Goal: Use online tool/utility: Utilize a website feature to perform a specific function

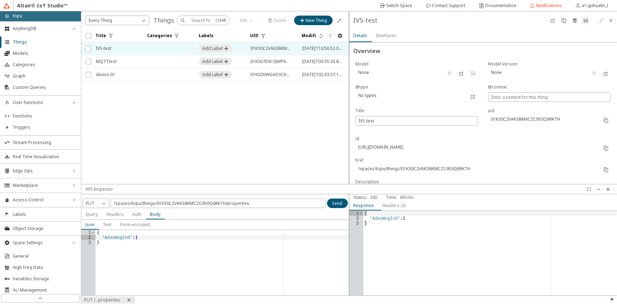
scroll to position [0, 3]
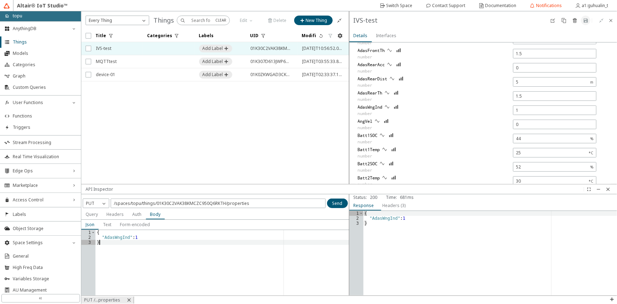
click at [218, 257] on div "{ "AdasWngInd" : 1 }" at bounding box center [222, 267] width 254 height 75
type textarea "0"
click at [0, 0] on slot "Send" at bounding box center [0, 0] width 0 height 0
type input "0"
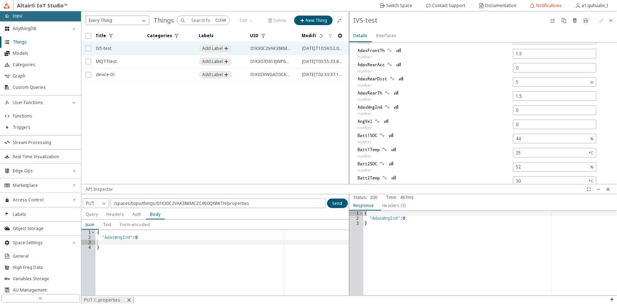
click at [166, 249] on div "{ "AdasWngInd" : 0 }" at bounding box center [222, 267] width 254 height 75
click at [151, 235] on div "{ "AdasWngInd" : 0 }" at bounding box center [222, 267] width 254 height 75
type textarea "1"
click at [342, 204] on paper-button "Send" at bounding box center [337, 203] width 21 height 10
type input "1"
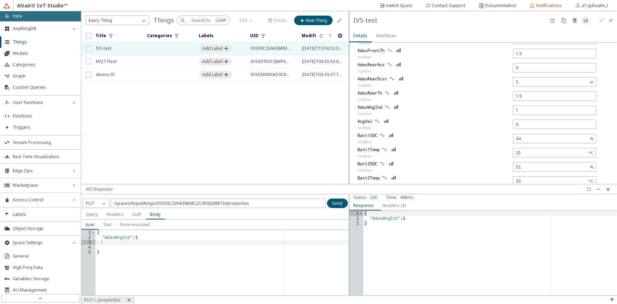
click at [126, 237] on div "{ "AdasWngInd" : 1 }" at bounding box center [222, 267] width 254 height 75
type textarea "ㄋ"
type textarea "ㄎ"
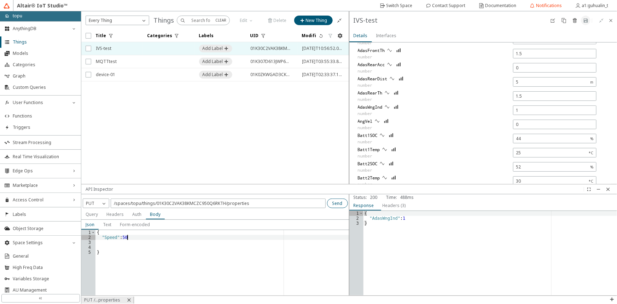
type textarea ""Speed": 50"
click at [0, 0] on slot "Send" at bounding box center [0, 0] width 0 height 0
type input "50"
click at [131, 240] on div "{ "Speed" : 50 }" at bounding box center [222, 267] width 254 height 75
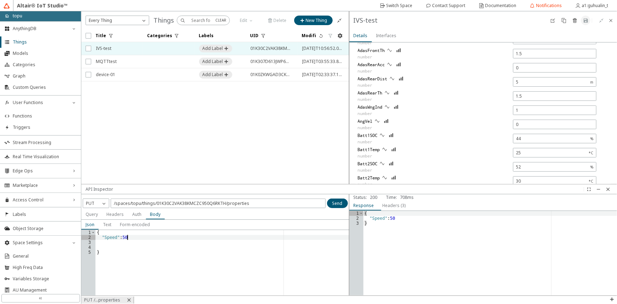
click at [136, 236] on div "{ "Speed" : 50 }" at bounding box center [222, 267] width 254 height 75
type textarea ""Speed": 100"
click at [330, 199] on paper-button "Send" at bounding box center [337, 203] width 21 height 10
type input "100"
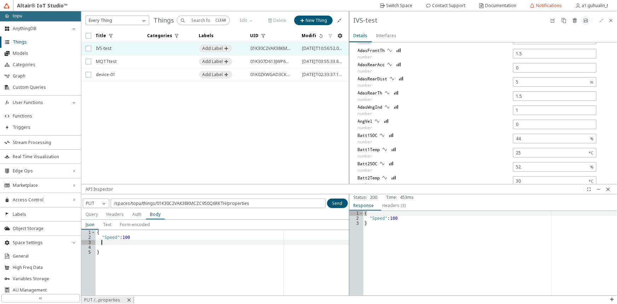
click at [148, 240] on div "{ "Speed" : 100 }" at bounding box center [222, 267] width 254 height 75
click at [141, 236] on div "{ "Speed" : 100 }" at bounding box center [222, 267] width 254 height 75
type textarea ""Speed": 10"
click at [0, 0] on slot "Send" at bounding box center [0, 0] width 0 height 0
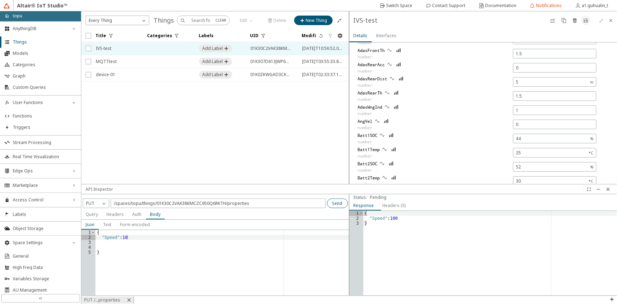
type input "10"
click at [141, 237] on div "{ "Speed" : 10 }" at bounding box center [222, 267] width 254 height 75
type textarea ""Speed": 100"
click at [339, 199] on paper-button "Send" at bounding box center [337, 203] width 21 height 10
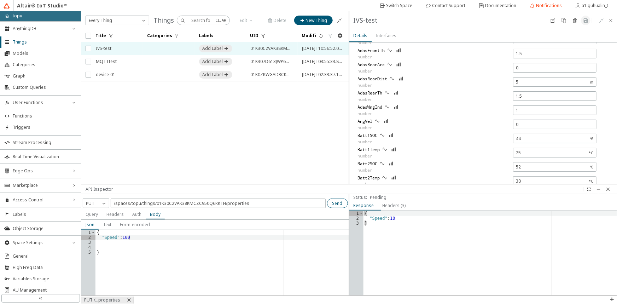
type input "100"
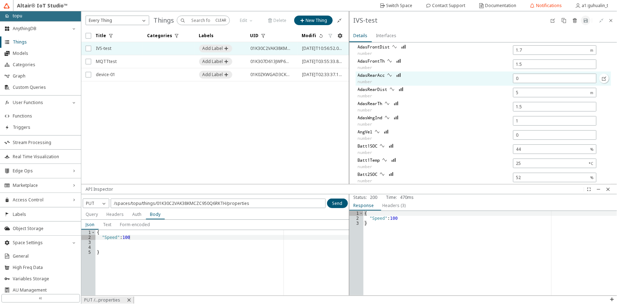
scroll to position [257, 0]
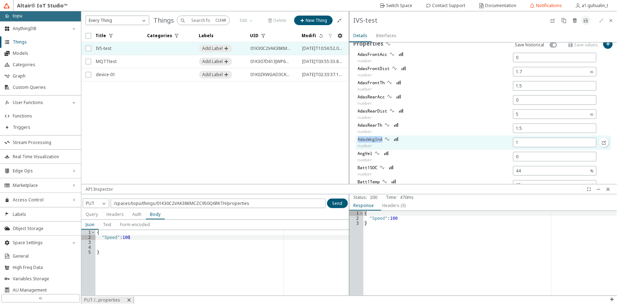
drag, startPoint x: 358, startPoint y: 137, endPoint x: 382, endPoint y: 137, distance: 24.4
click at [0, 0] on slot "AdasWngInd" at bounding box center [0, 0] width 0 height 0
drag, startPoint x: 117, startPoint y: 239, endPoint x: 104, endPoint y: 238, distance: 12.4
click at [104, 238] on div "{ "Speed" : 100 }" at bounding box center [222, 267] width 254 height 75
paste textarea "AdasWngIn"
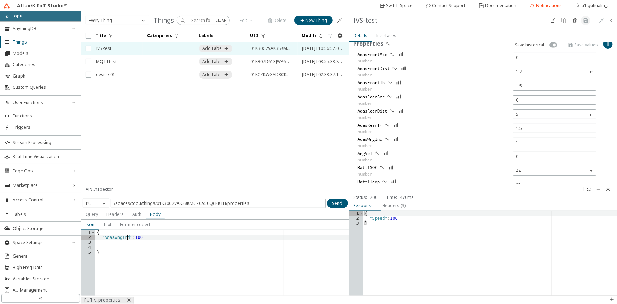
click at [146, 236] on div "{ "AdasWngInd" : 100 }" at bounding box center [222, 267] width 254 height 75
type textarea ""AdasWngInd": 1"
click at [0, 0] on slot "Send" at bounding box center [0, 0] width 0 height 0
click at [149, 240] on div "{ "AdasWngInd" : 1 }" at bounding box center [222, 267] width 254 height 75
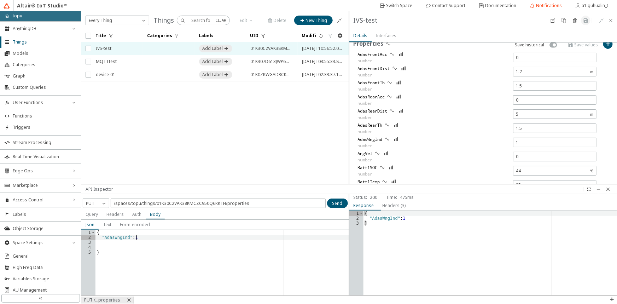
click at [152, 235] on div "{ "AdasWngInd" : 1 }" at bounding box center [222, 267] width 254 height 75
type textarea ""AdasWngInd": 0.5"
click at [341, 196] on div "1 2 3 4 5 6 { "AdasWngInd" : 0.5 } XXXXXXXXXXXXXXXXXXXXXXXXXXXXXXXXXXXXXXXXXXXX…" at bounding box center [215, 244] width 268 height 101
click at [0, 0] on slot "Send" at bounding box center [0, 0] width 0 height 0
type input "0.5"
